Goal: Transaction & Acquisition: Purchase product/service

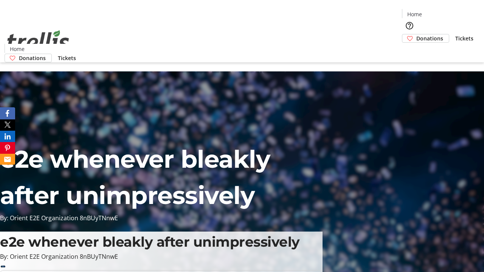
click at [455, 34] on span "Tickets" at bounding box center [464, 38] width 18 height 8
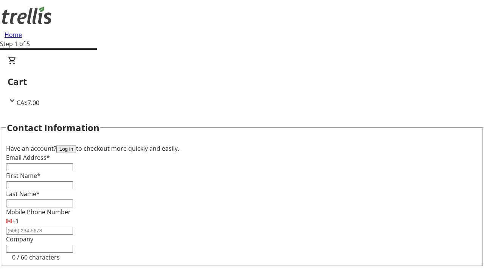
click at [76, 145] on button "Log in" at bounding box center [66, 149] width 20 height 8
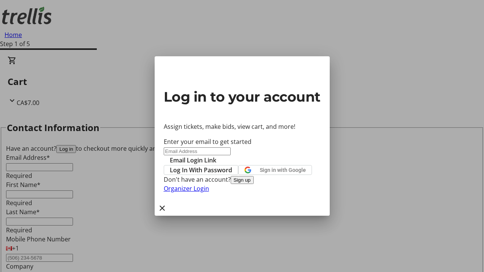
click at [232, 166] on span "Log In With Password" at bounding box center [201, 170] width 62 height 9
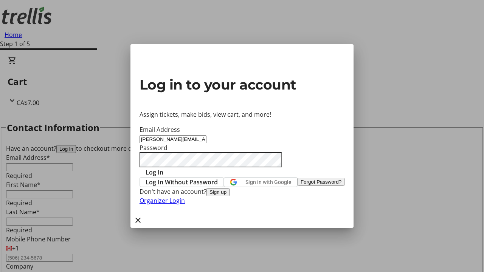
click at [163, 168] on span "Log In" at bounding box center [154, 172] width 18 height 9
